Goal: Navigation & Orientation: Find specific page/section

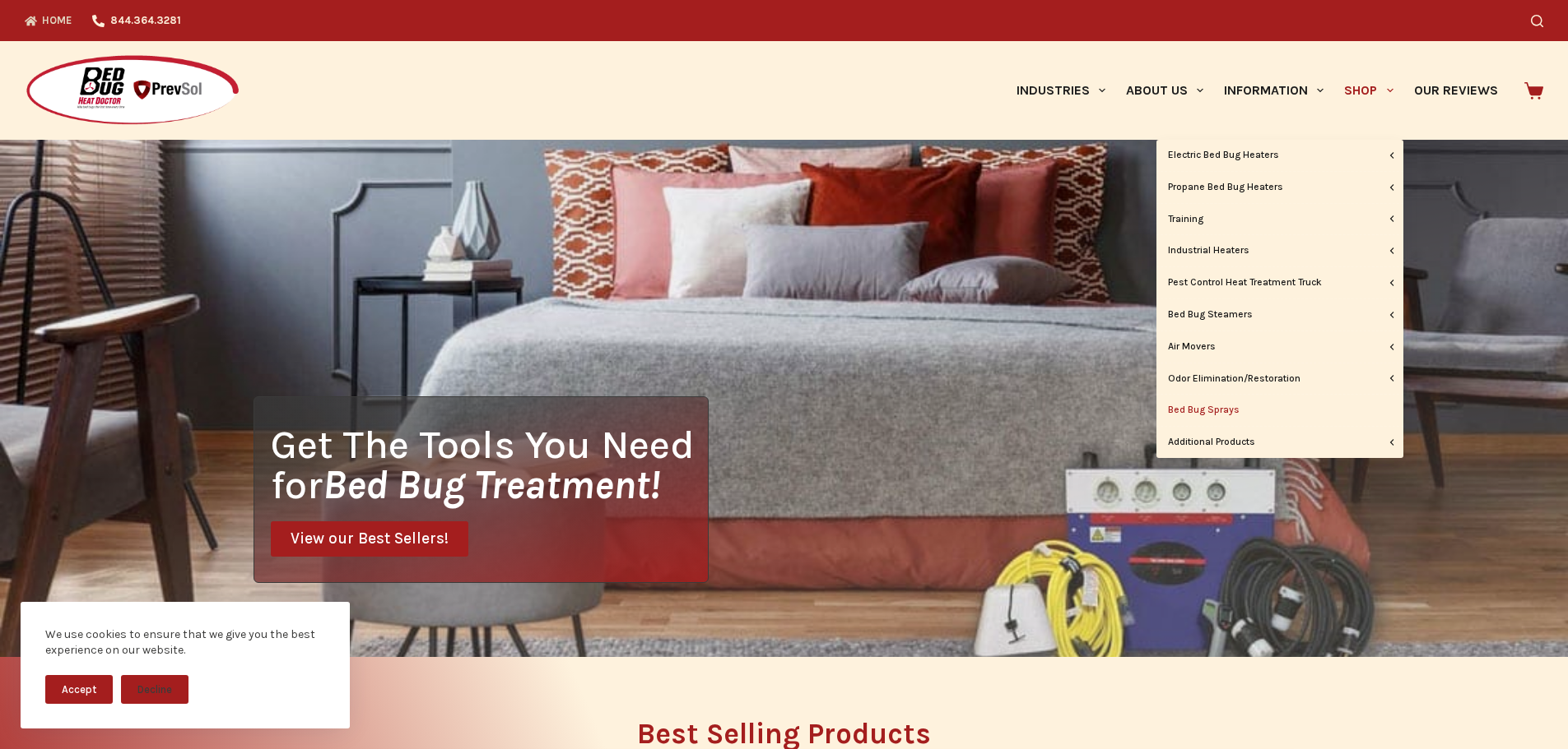
click at [1209, 406] on link "Bed Bug Sprays" at bounding box center [1280, 410] width 247 height 32
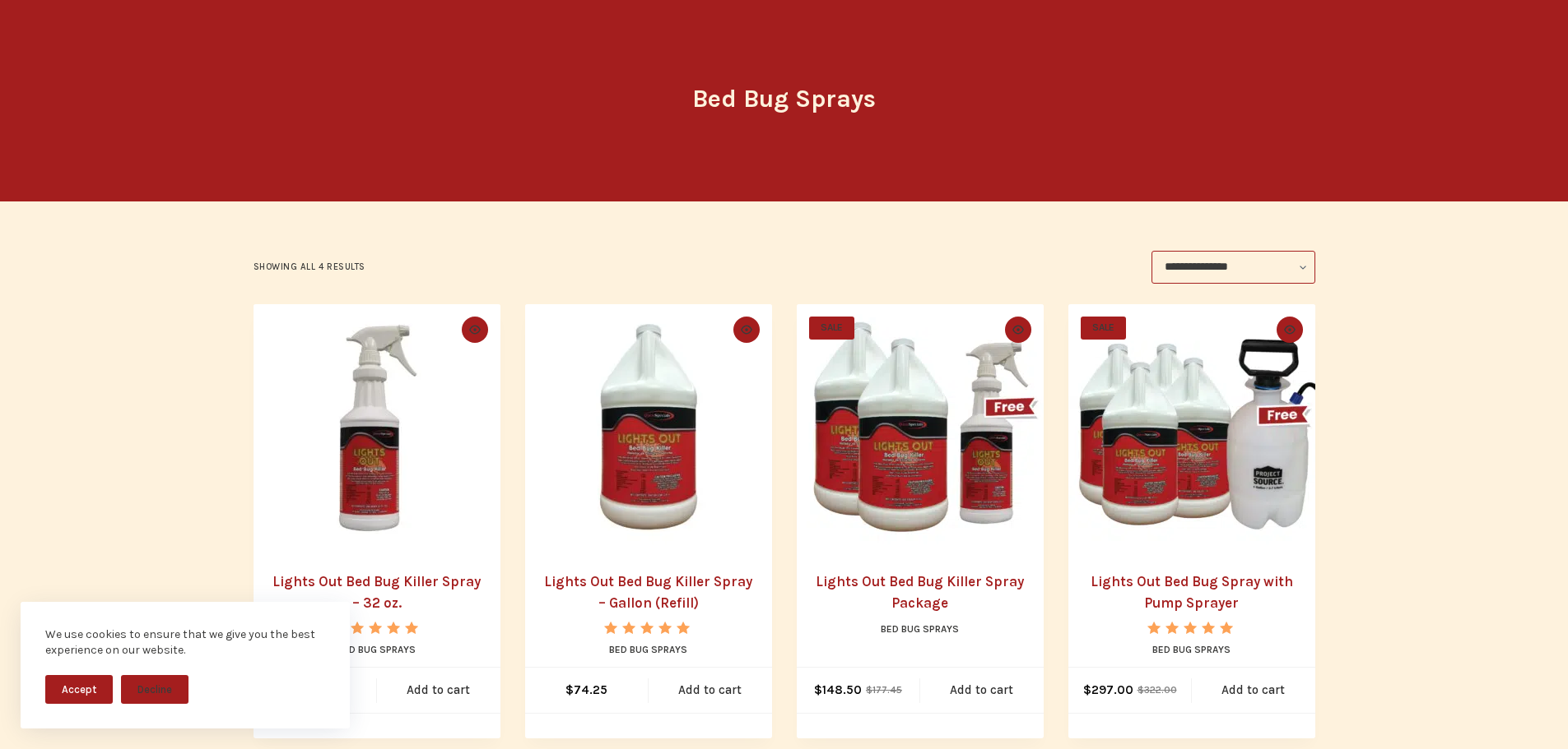
scroll to position [143, 0]
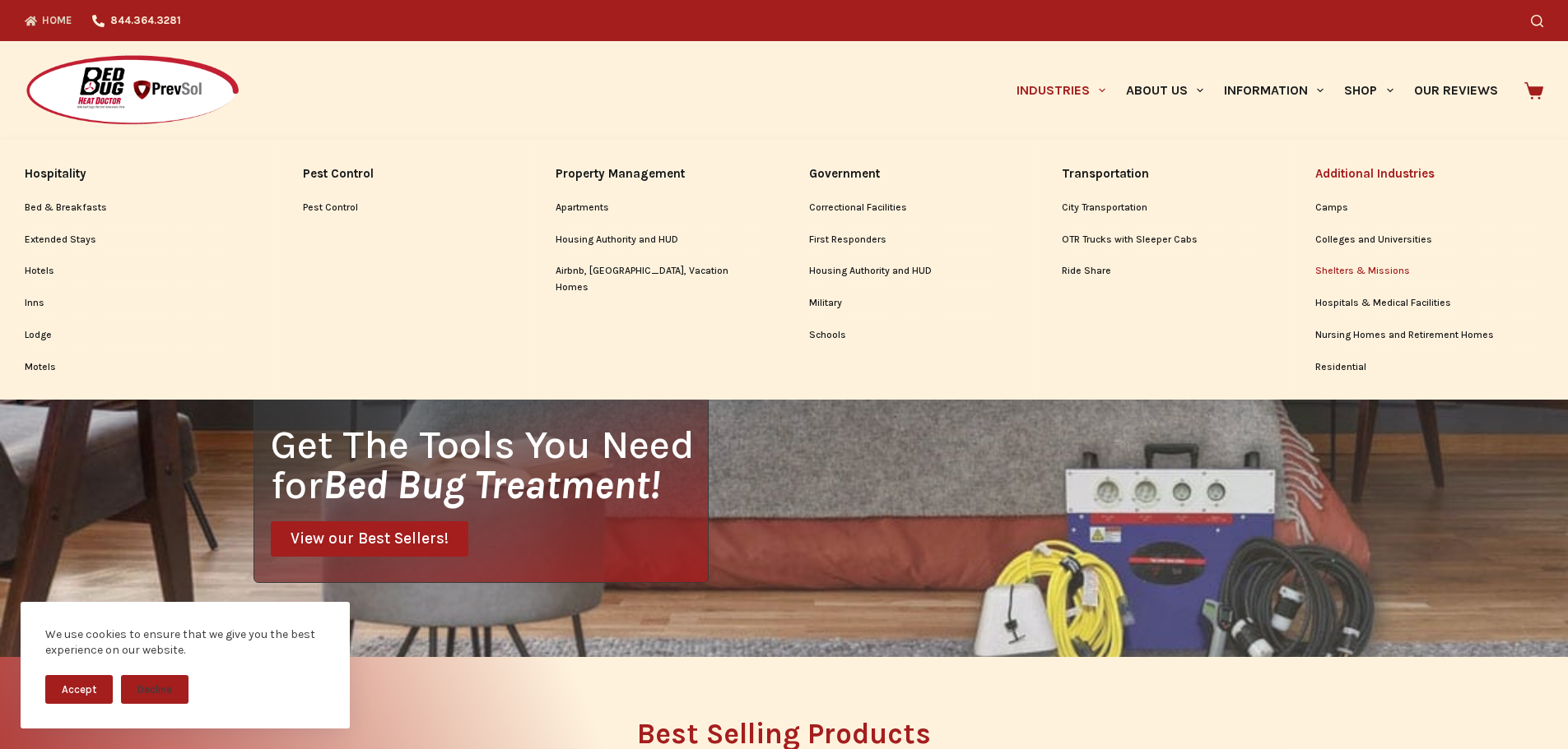
click at [1355, 268] on link "Shelters & Missions" at bounding box center [1429, 271] width 229 height 32
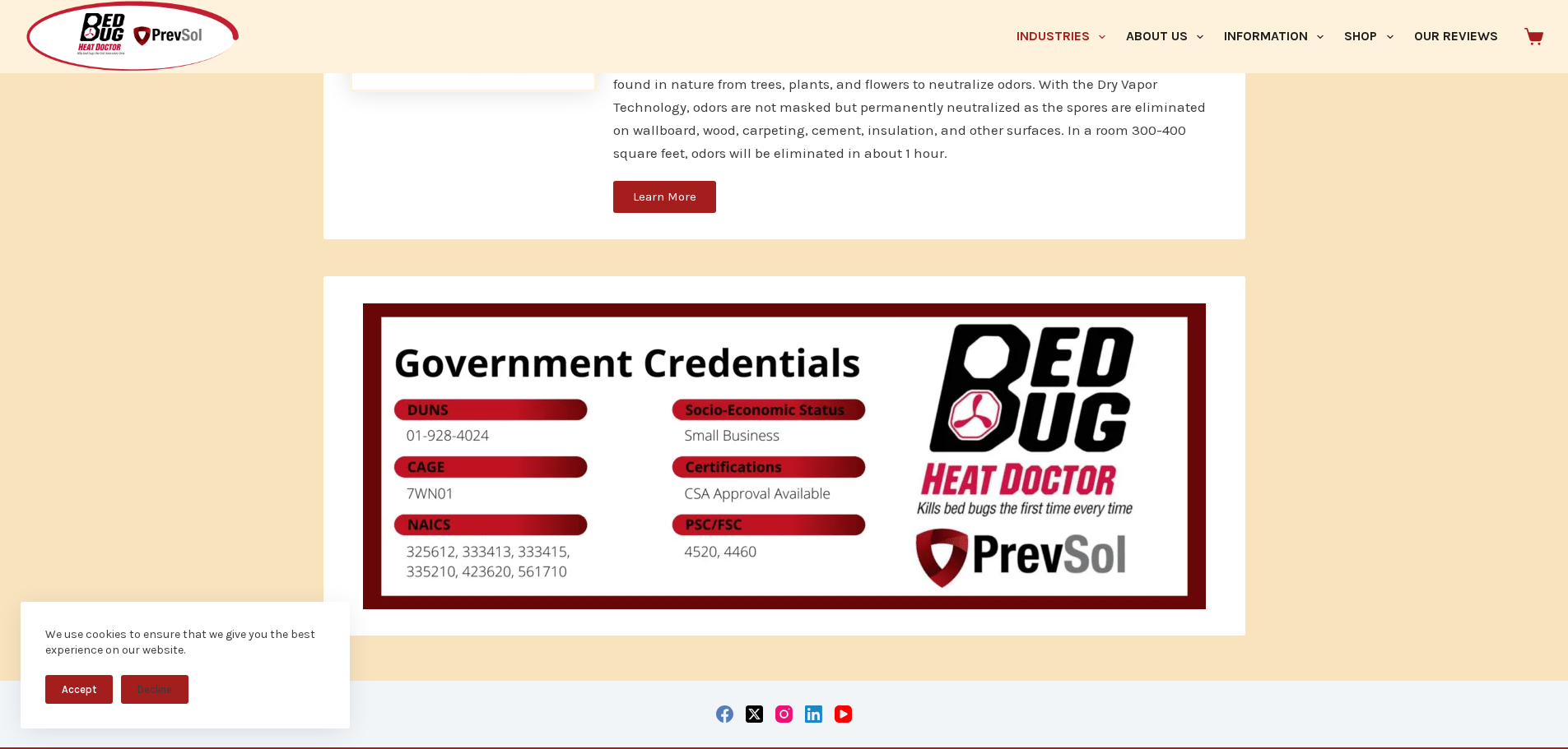
scroll to position [4128, 0]
